Goal: Task Accomplishment & Management: Manage account settings

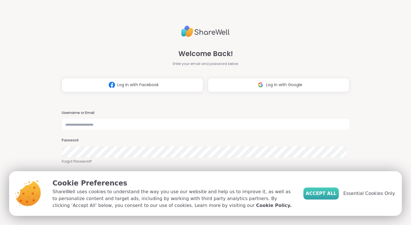
click at [334, 193] on span "Accept All" at bounding box center [321, 193] width 31 height 7
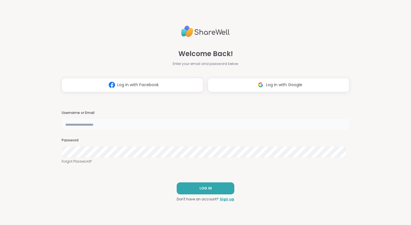
click at [233, 123] on input "text" at bounding box center [206, 123] width 288 height 11
type input "**********"
click at [203, 188] on span "LOG IN" at bounding box center [206, 187] width 12 height 5
